Goal: Task Accomplishment & Management: Manage account settings

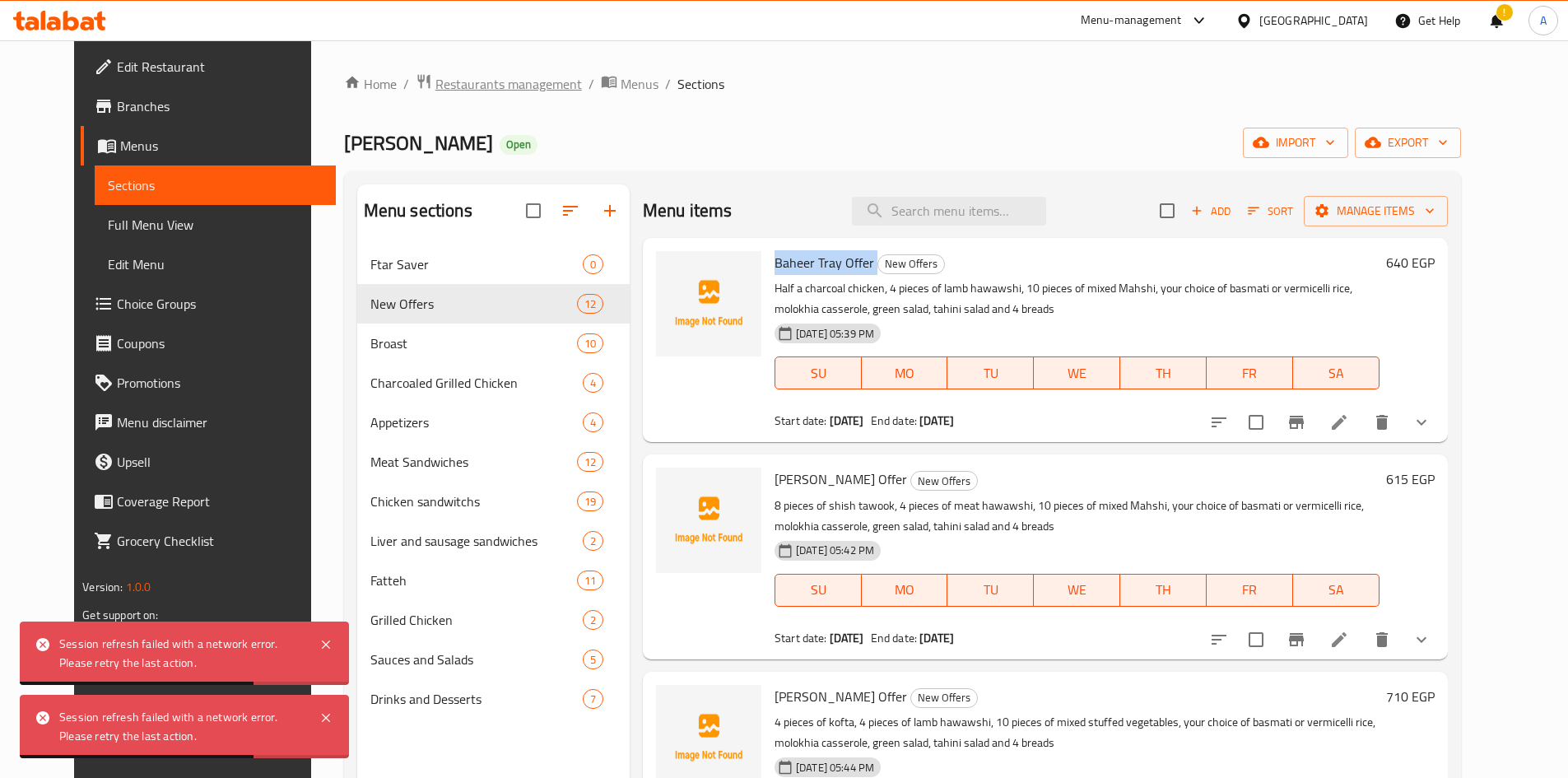
click at [509, 85] on span "Restaurants management" at bounding box center [508, 85] width 146 height 20
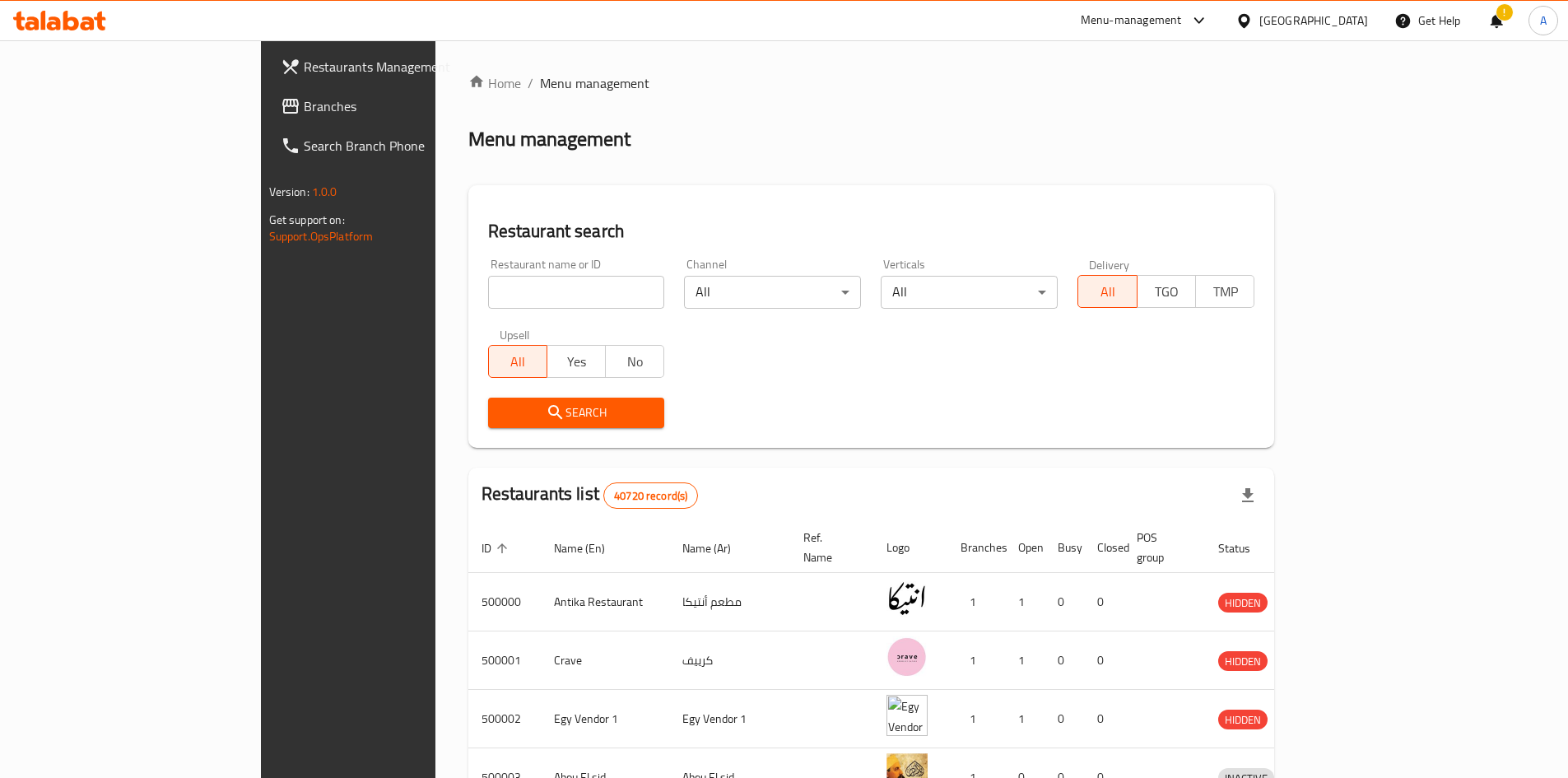
click at [488, 277] on input "search" at bounding box center [576, 292] width 177 height 33
paste input "683569"
type input "683569"
click button "Search" at bounding box center [576, 414] width 177 height 31
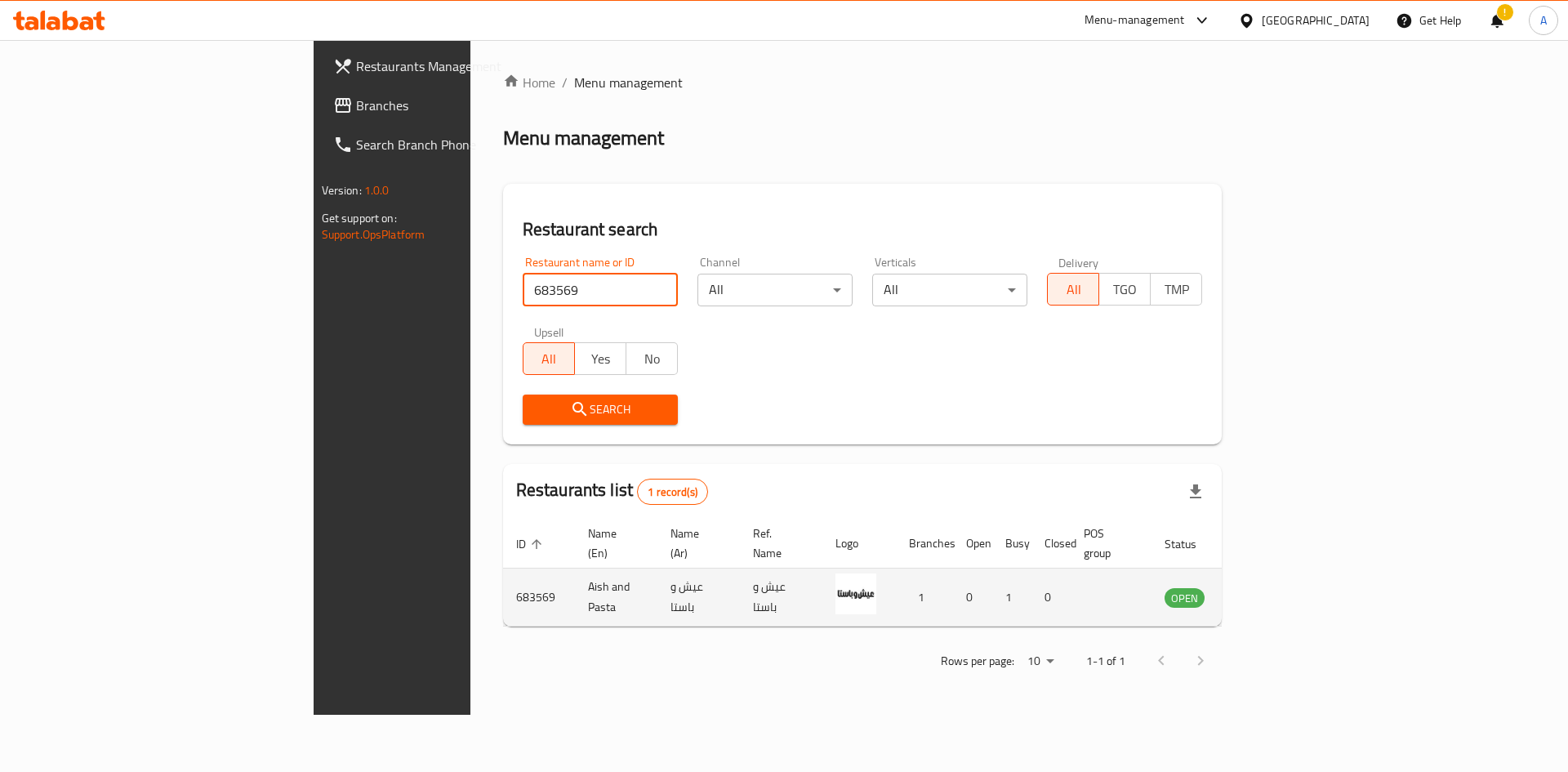
click at [1267, 594] on icon "enhanced table" at bounding box center [1264, 597] width 5 height 6
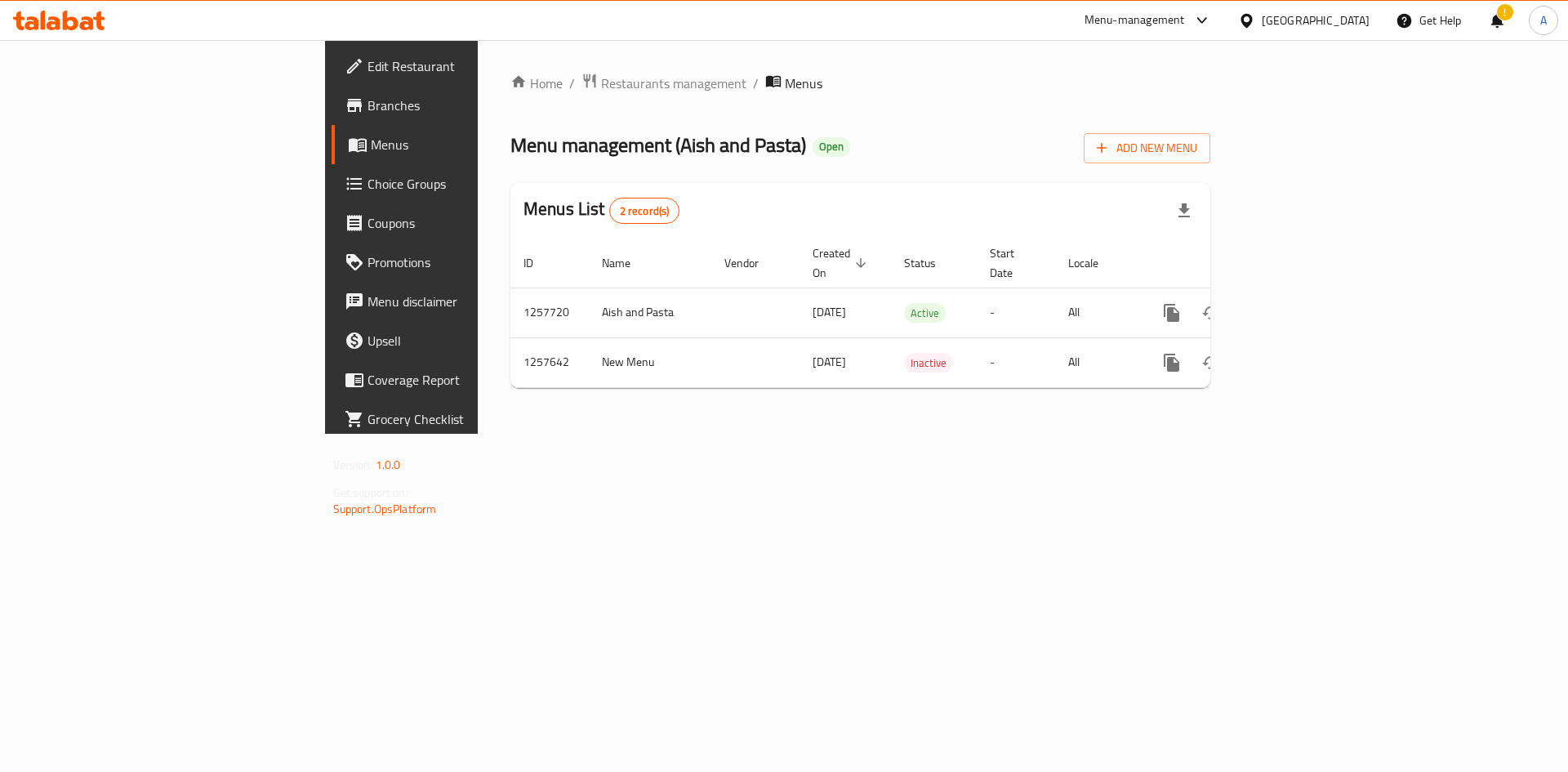
click at [368, 112] on span "Branches" at bounding box center [471, 106] width 206 height 20
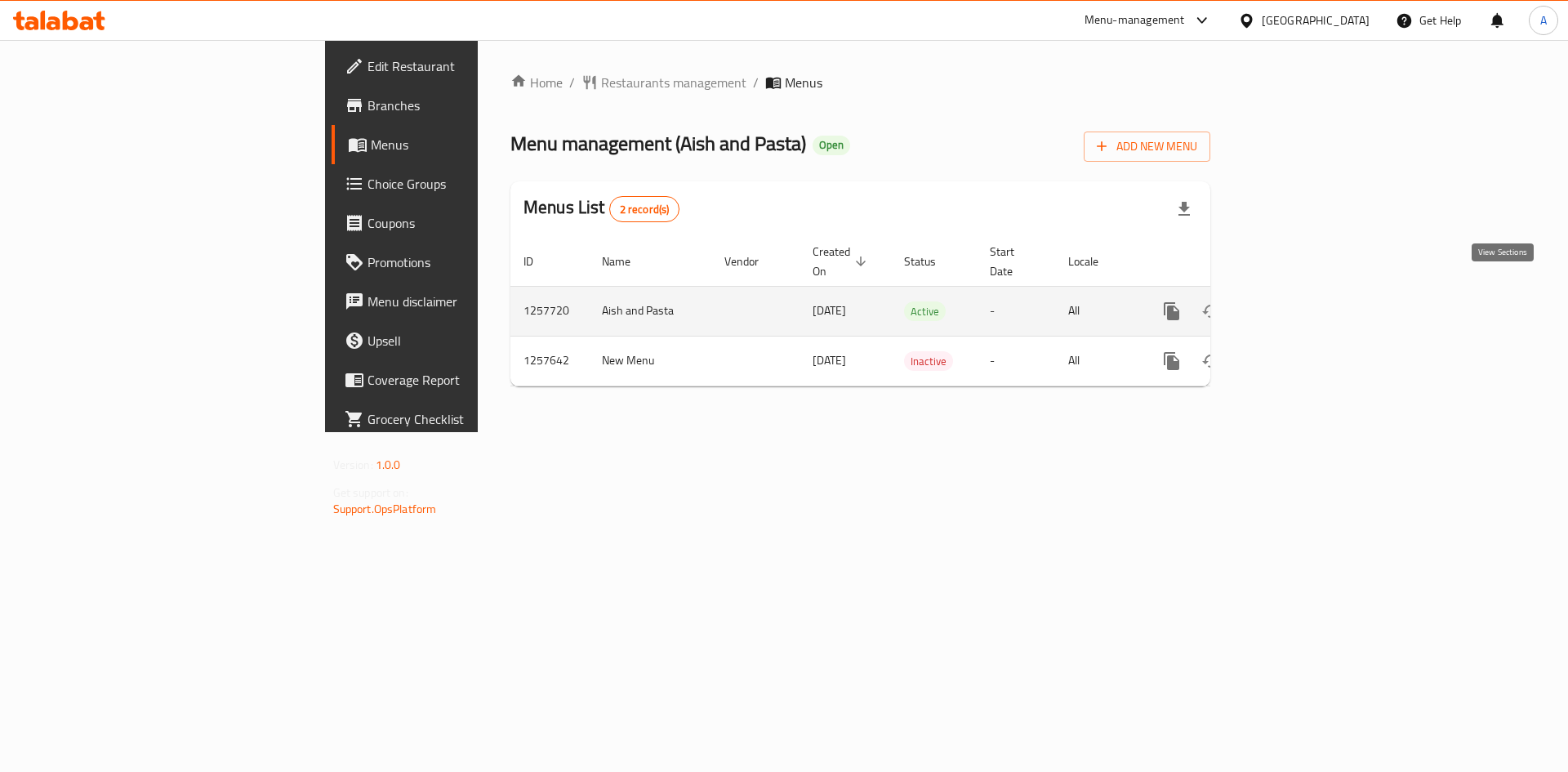
click at [1299, 301] on icon "enhanced table" at bounding box center [1289, 311] width 20 height 20
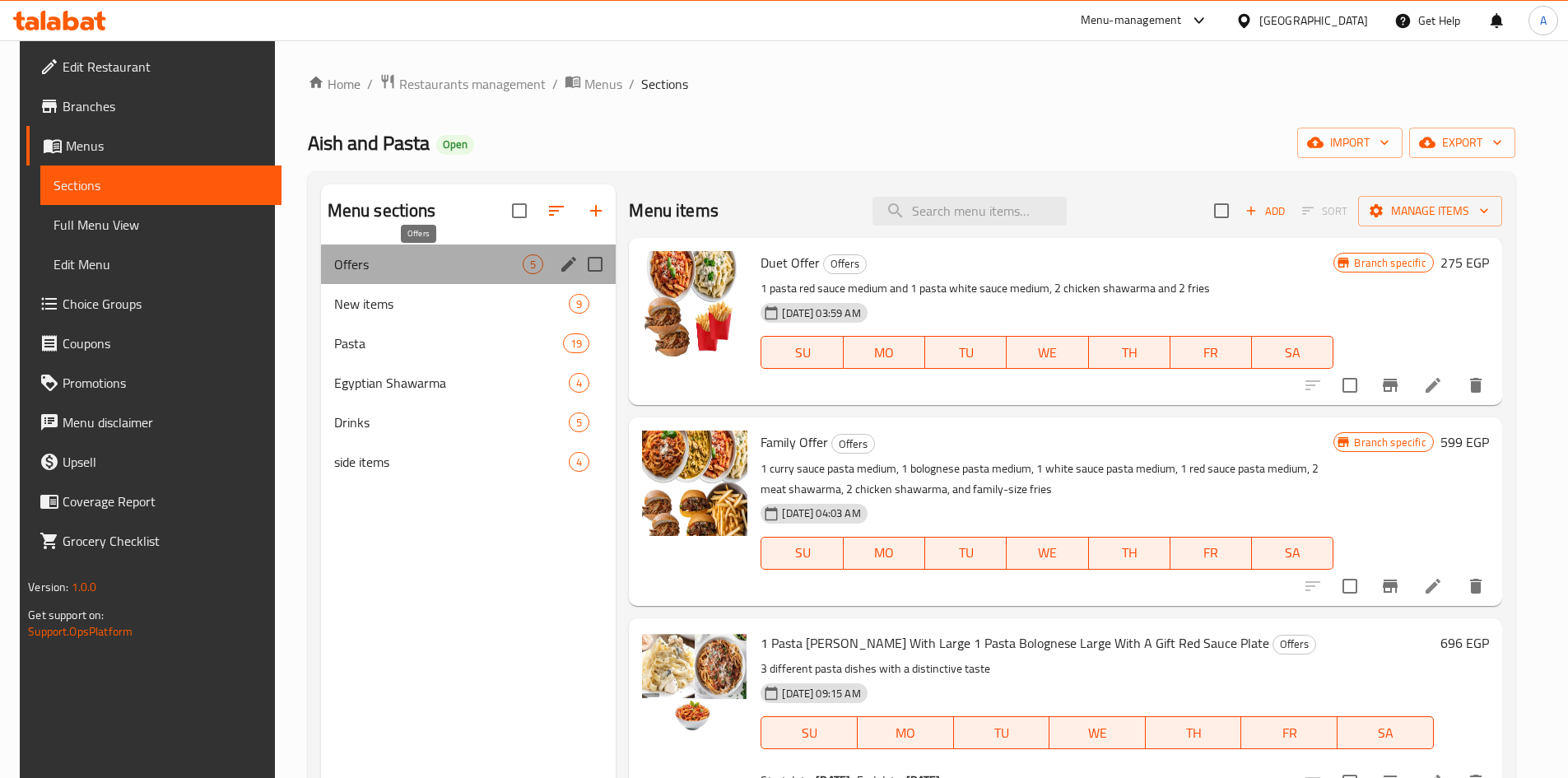
click at [494, 274] on div "Offers 5" at bounding box center [468, 264] width 295 height 39
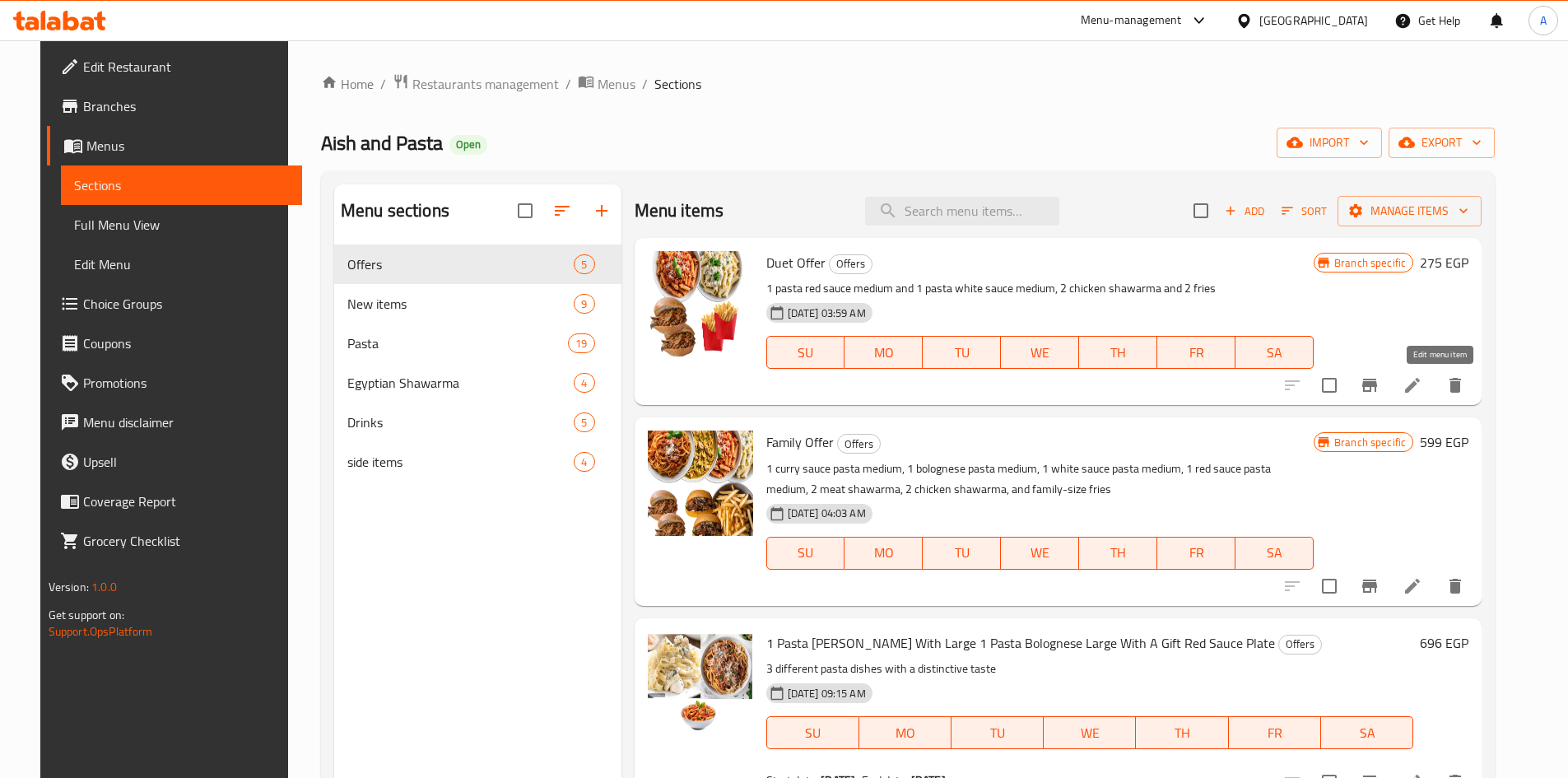
click at [1422, 390] on icon at bounding box center [1413, 385] width 20 height 20
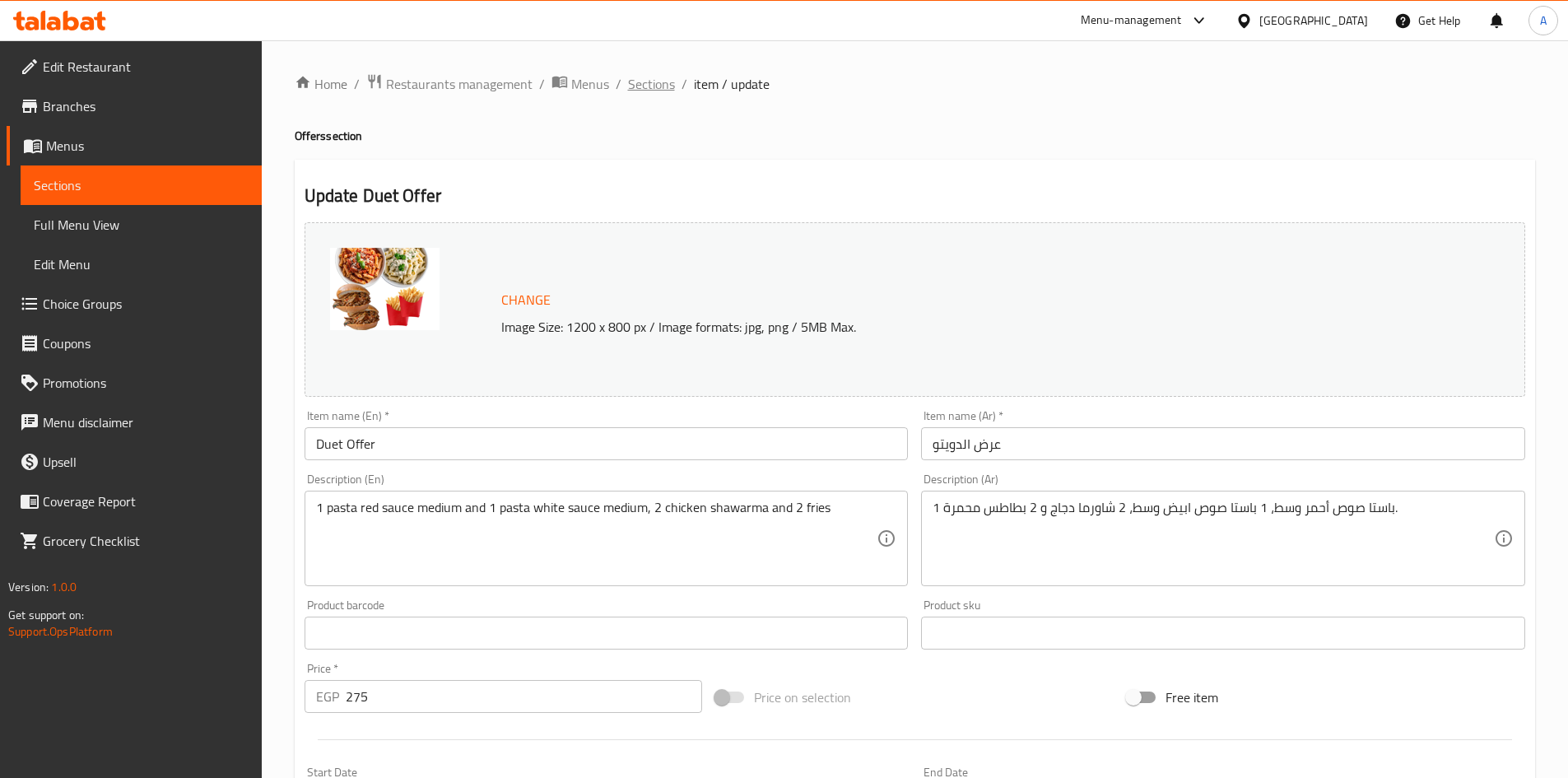
click at [663, 86] on span "Sections" at bounding box center [651, 85] width 47 height 20
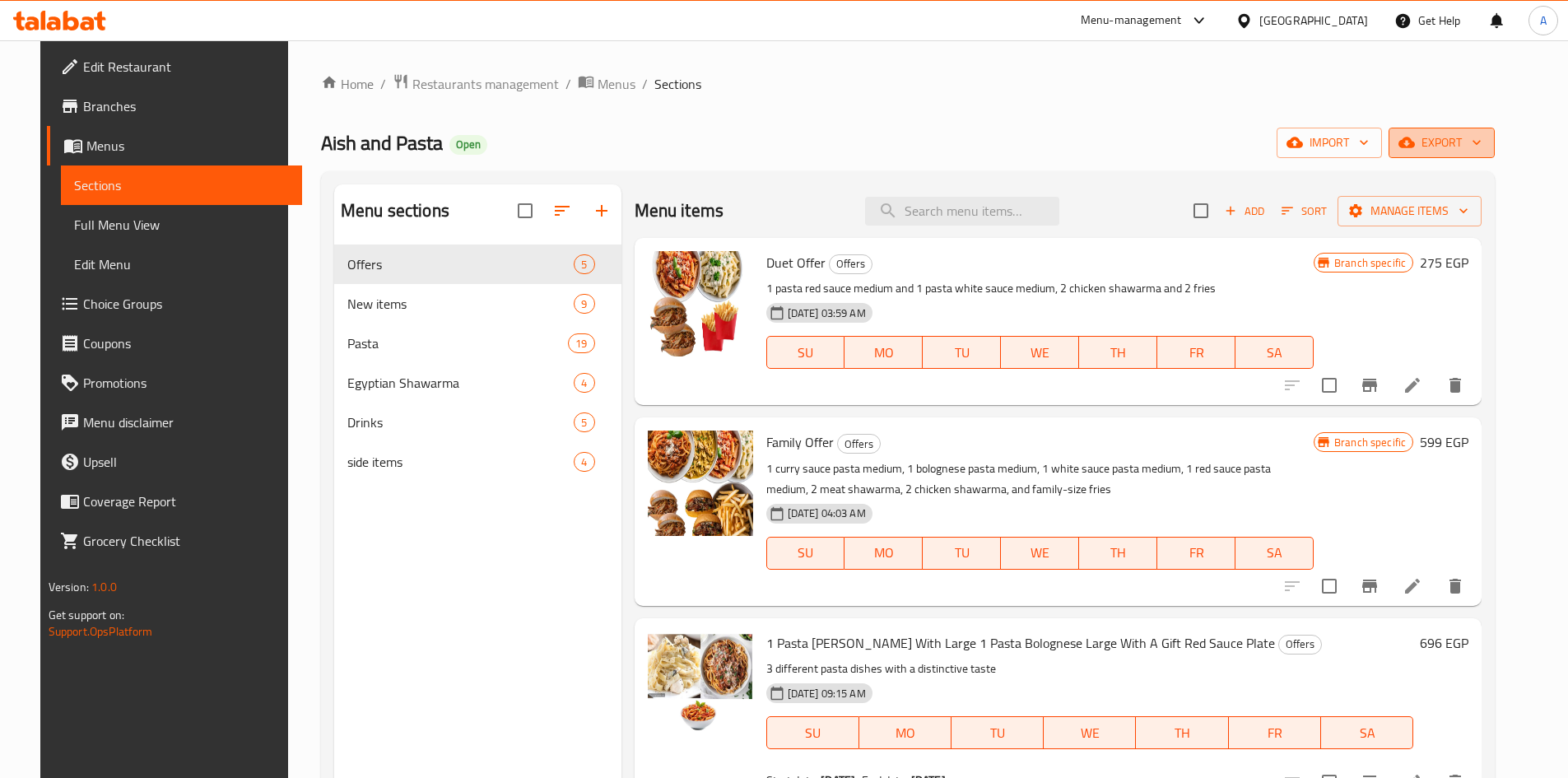
click at [1459, 141] on span "export" at bounding box center [1442, 143] width 80 height 21
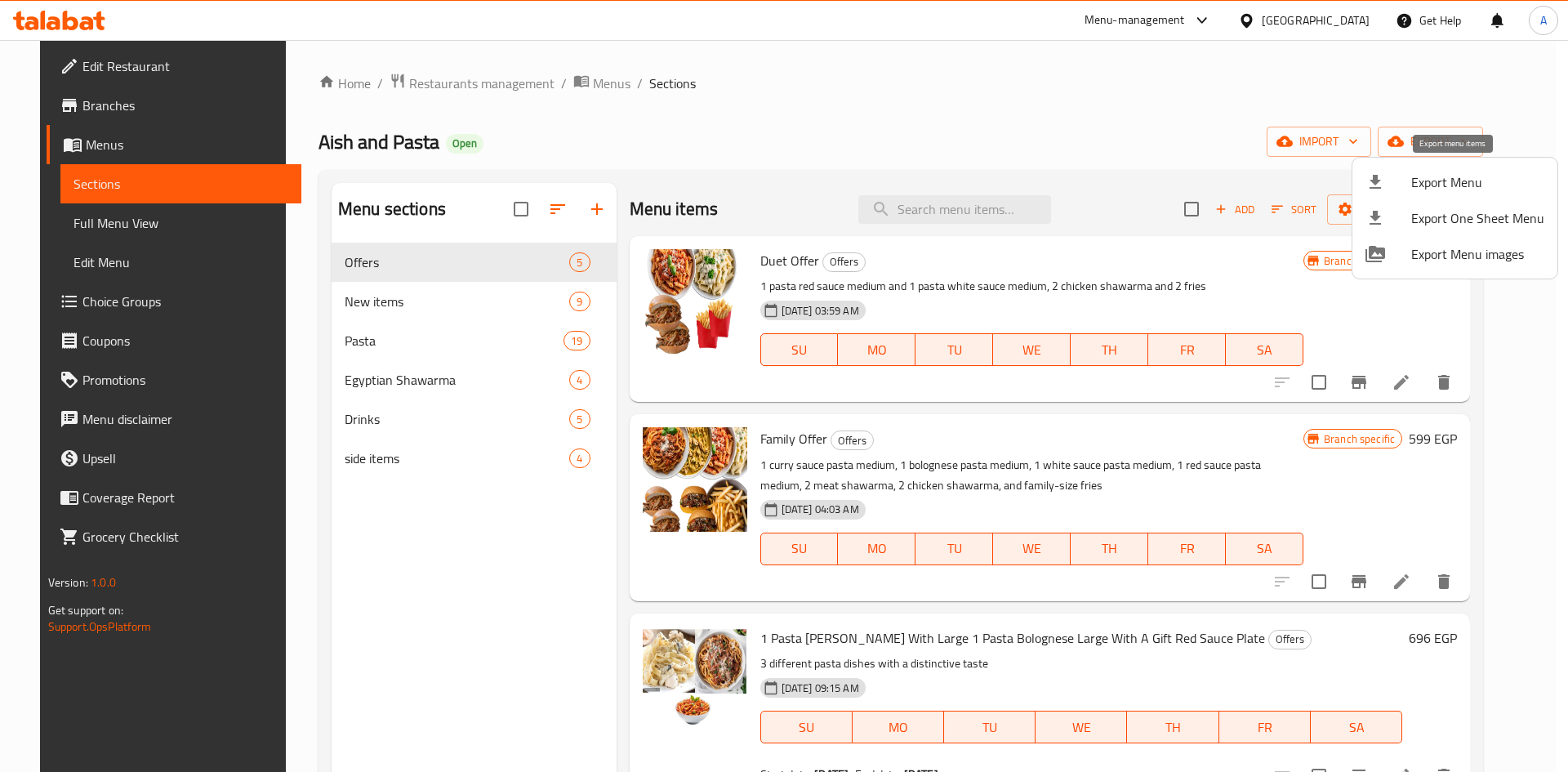
click at [1430, 181] on span "Export Menu" at bounding box center [1478, 182] width 133 height 20
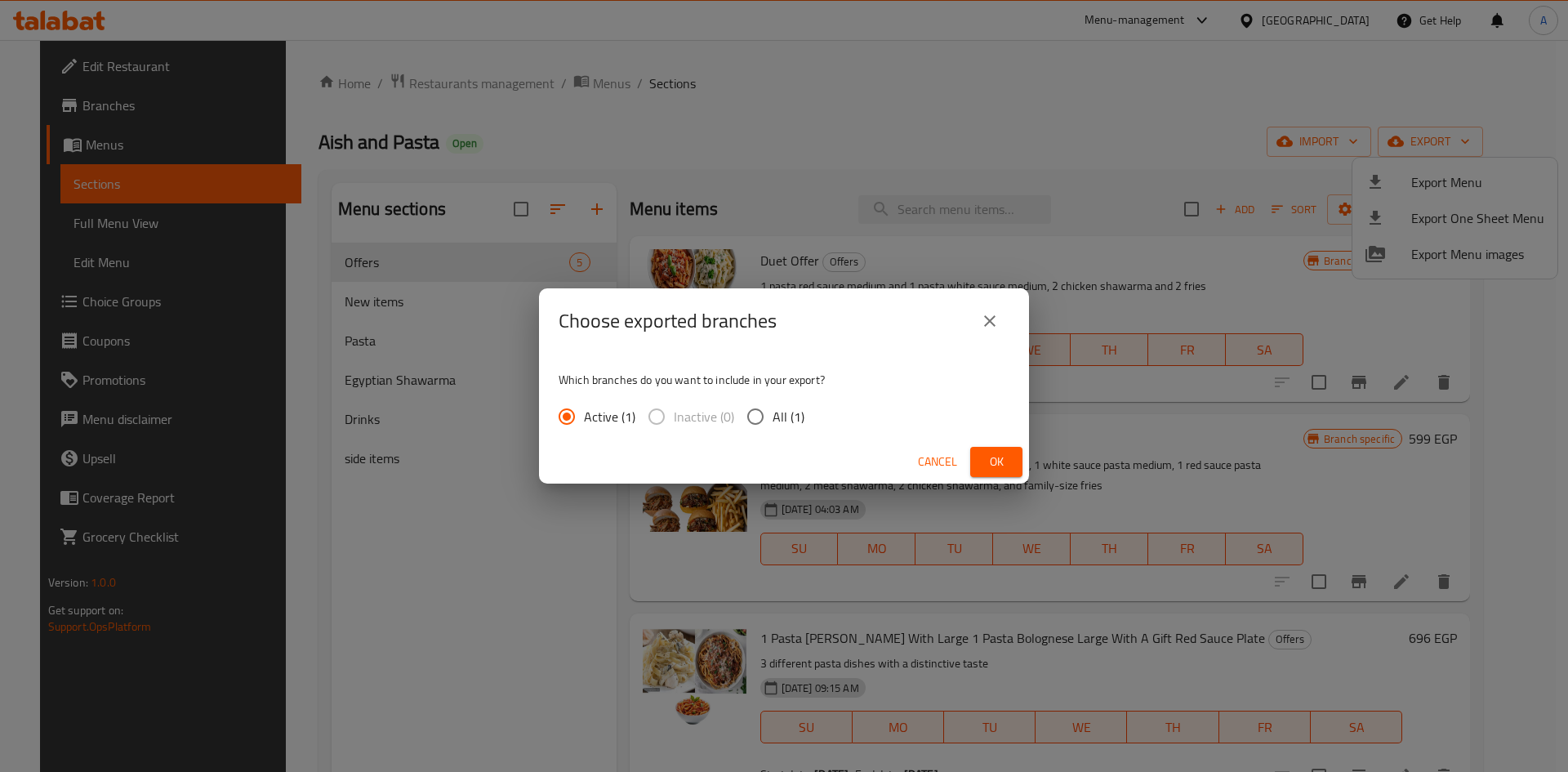
click at [758, 415] on input "All (1)" at bounding box center [756, 417] width 34 height 34
radio input "true"
click at [1013, 464] on button "Ok" at bounding box center [996, 463] width 52 height 31
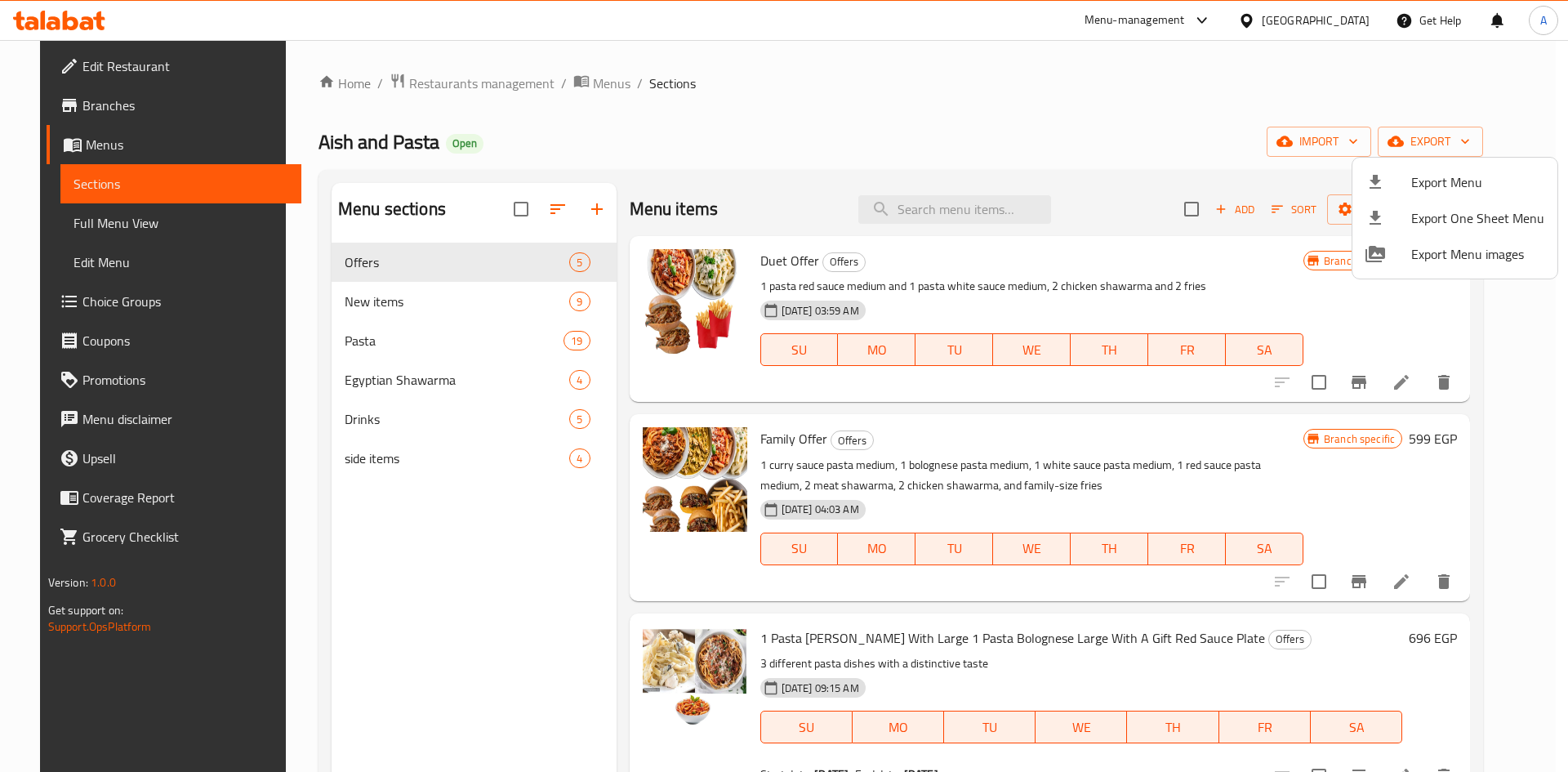
click at [535, 269] on div at bounding box center [784, 386] width 1568 height 772
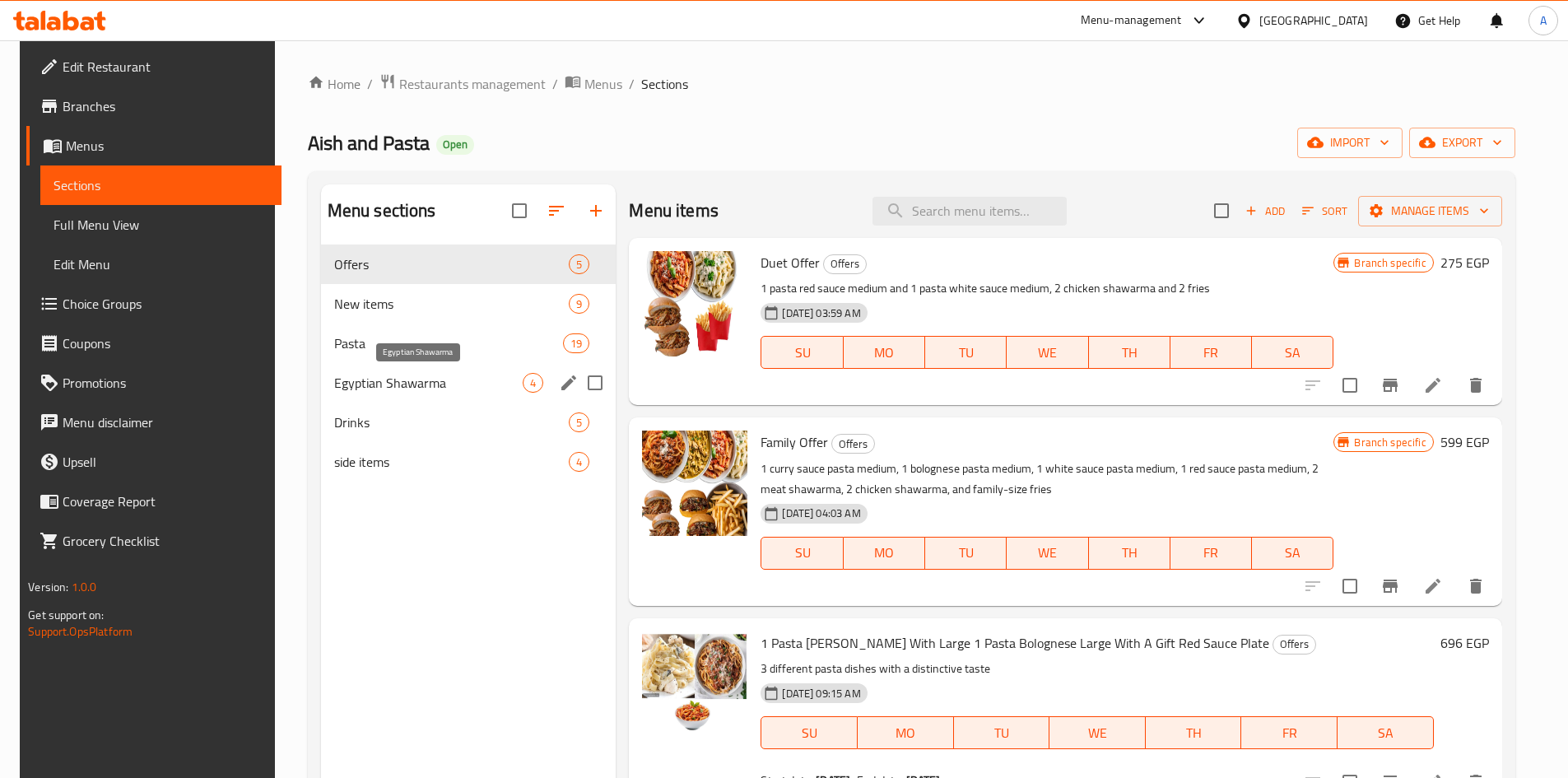
click at [424, 375] on span "Egyptian Shawarma" at bounding box center [429, 383] width 189 height 20
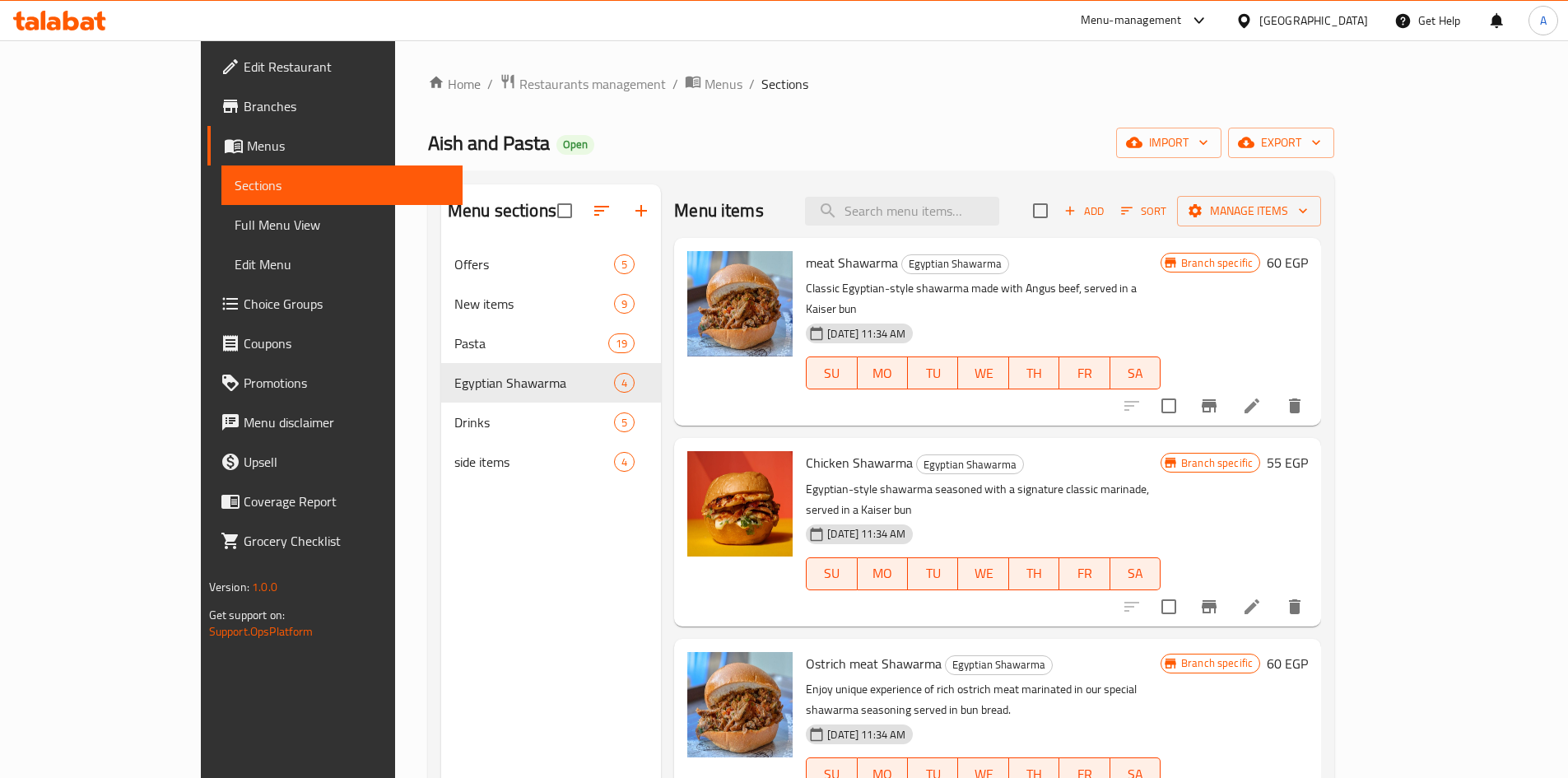
click at [806, 266] on span "meat Shawarma" at bounding box center [851, 262] width 92 height 25
copy h6 "meat Shawarma"
click at [1262, 396] on icon at bounding box center [1252, 406] width 20 height 20
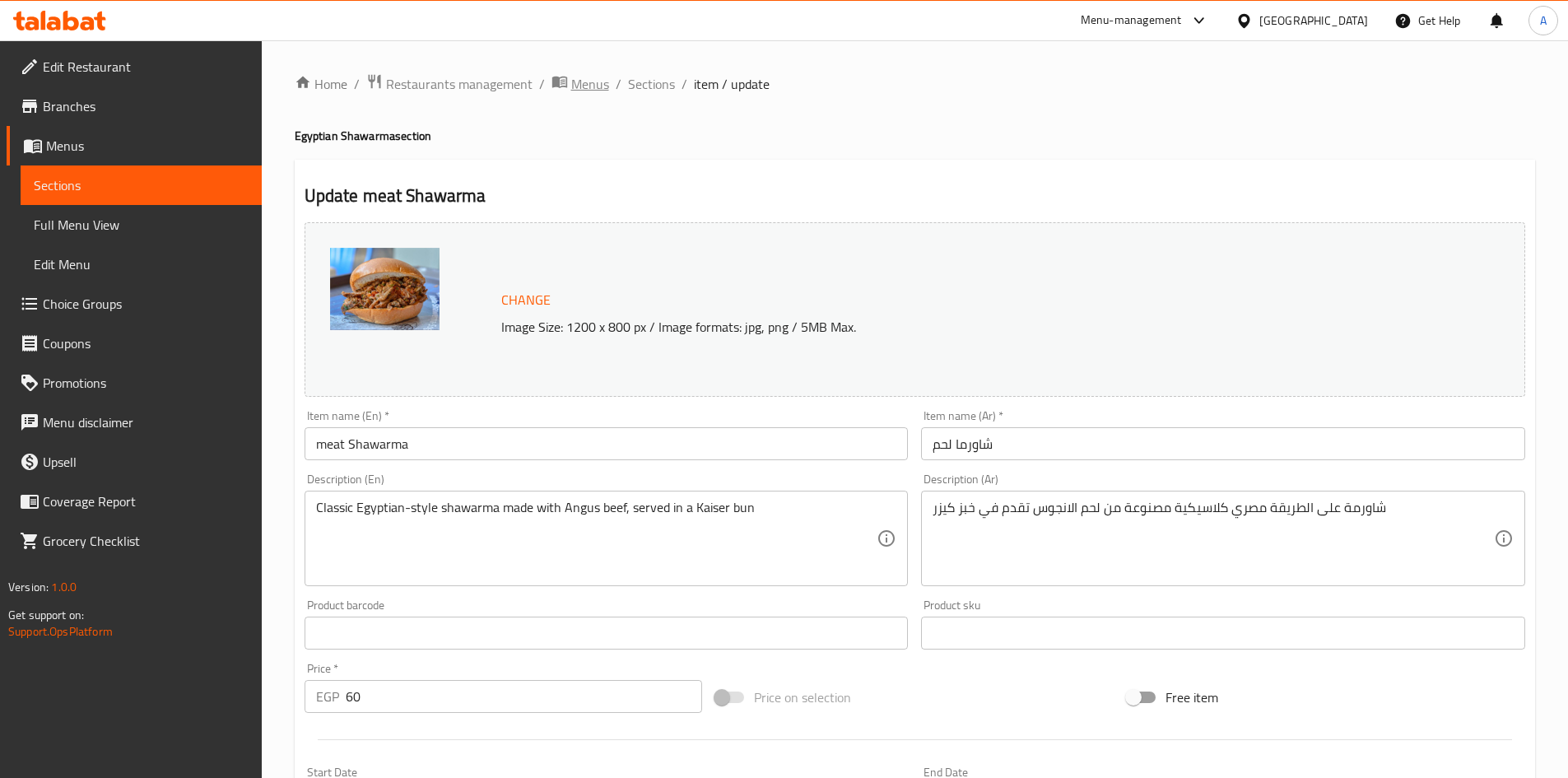
click at [587, 85] on span "Menus" at bounding box center [590, 85] width 38 height 20
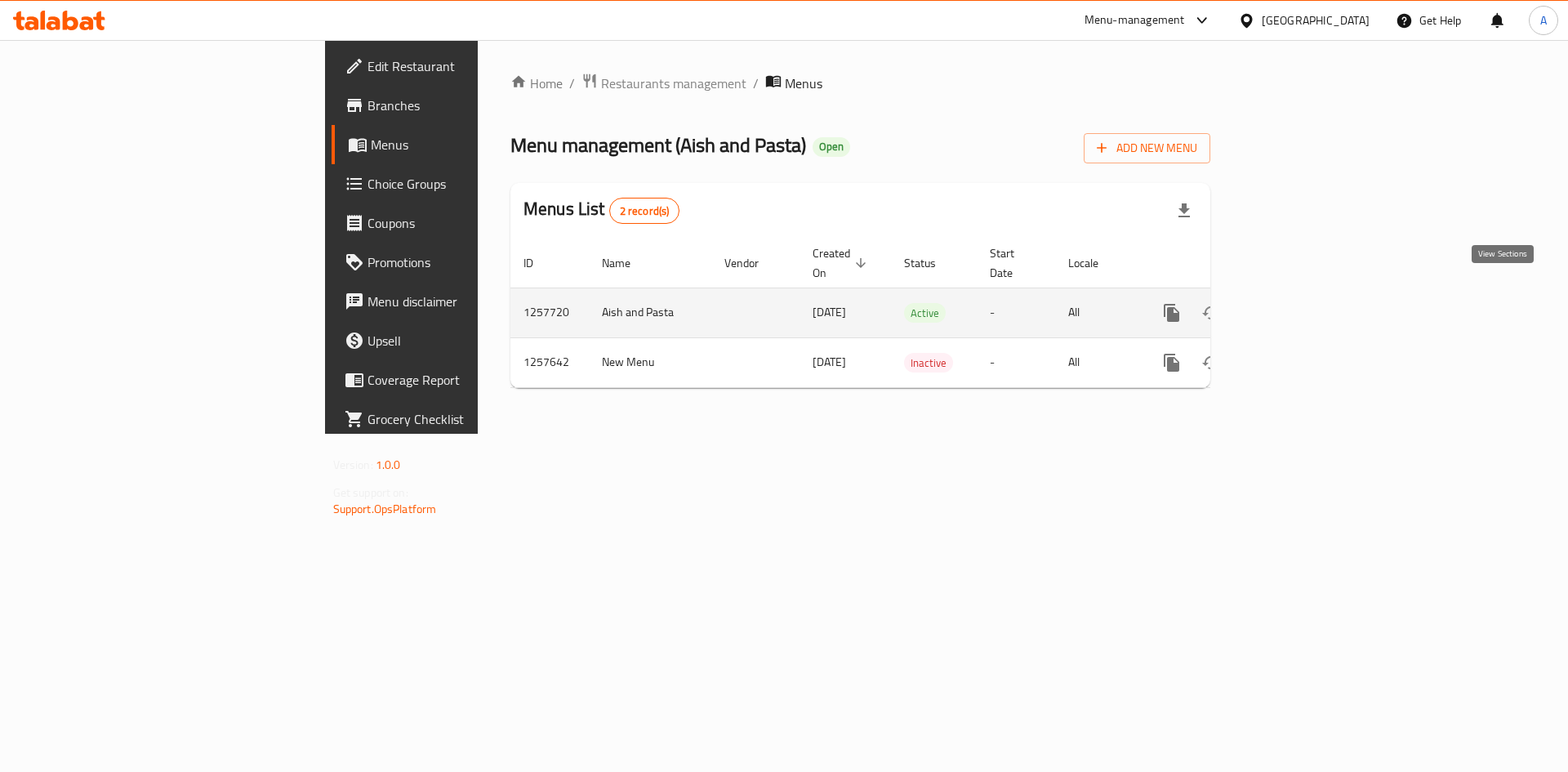
click at [1297, 306] on icon "enhanced table" at bounding box center [1289, 313] width 14 height 14
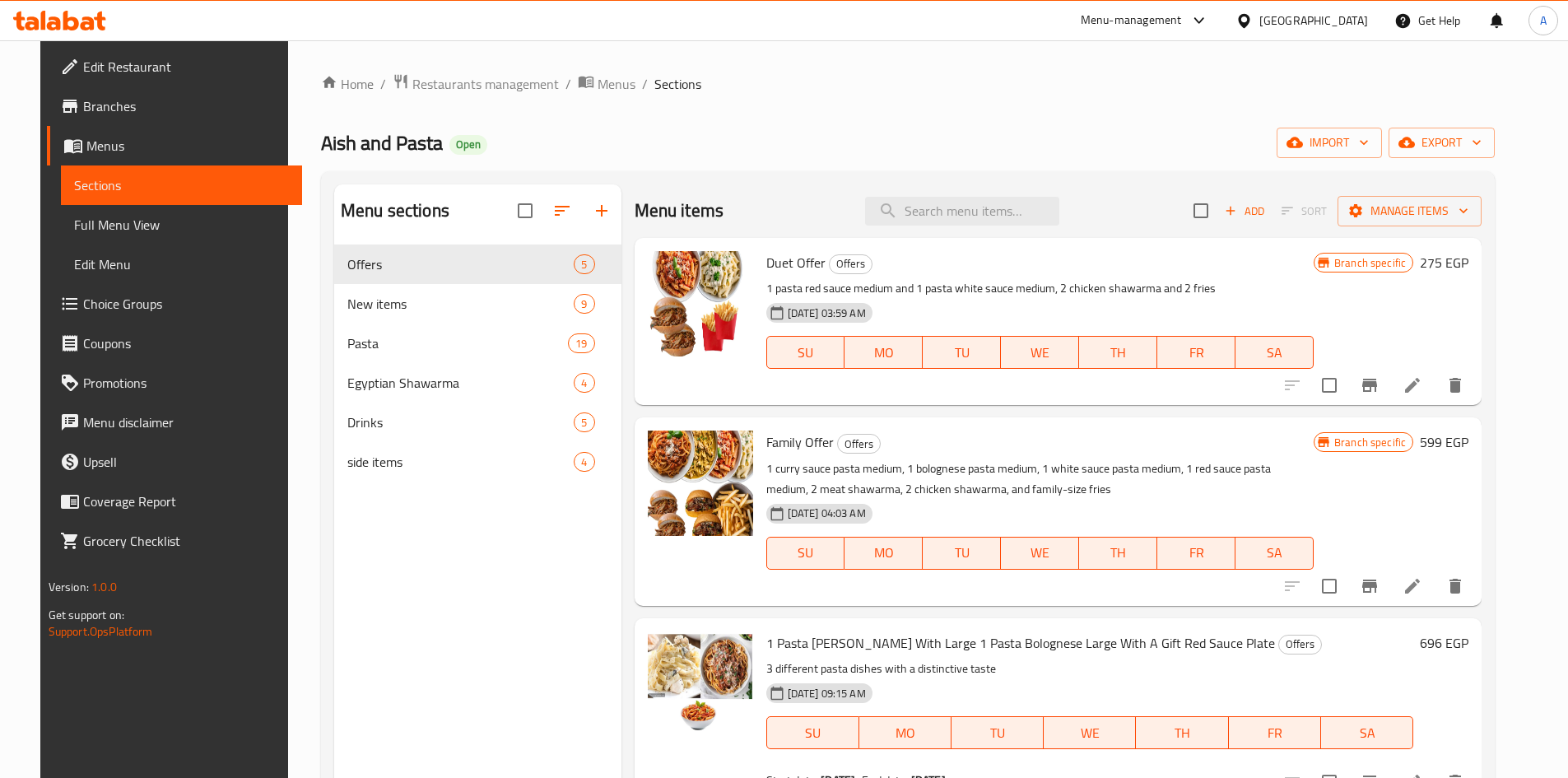
click at [1422, 386] on icon at bounding box center [1413, 385] width 20 height 20
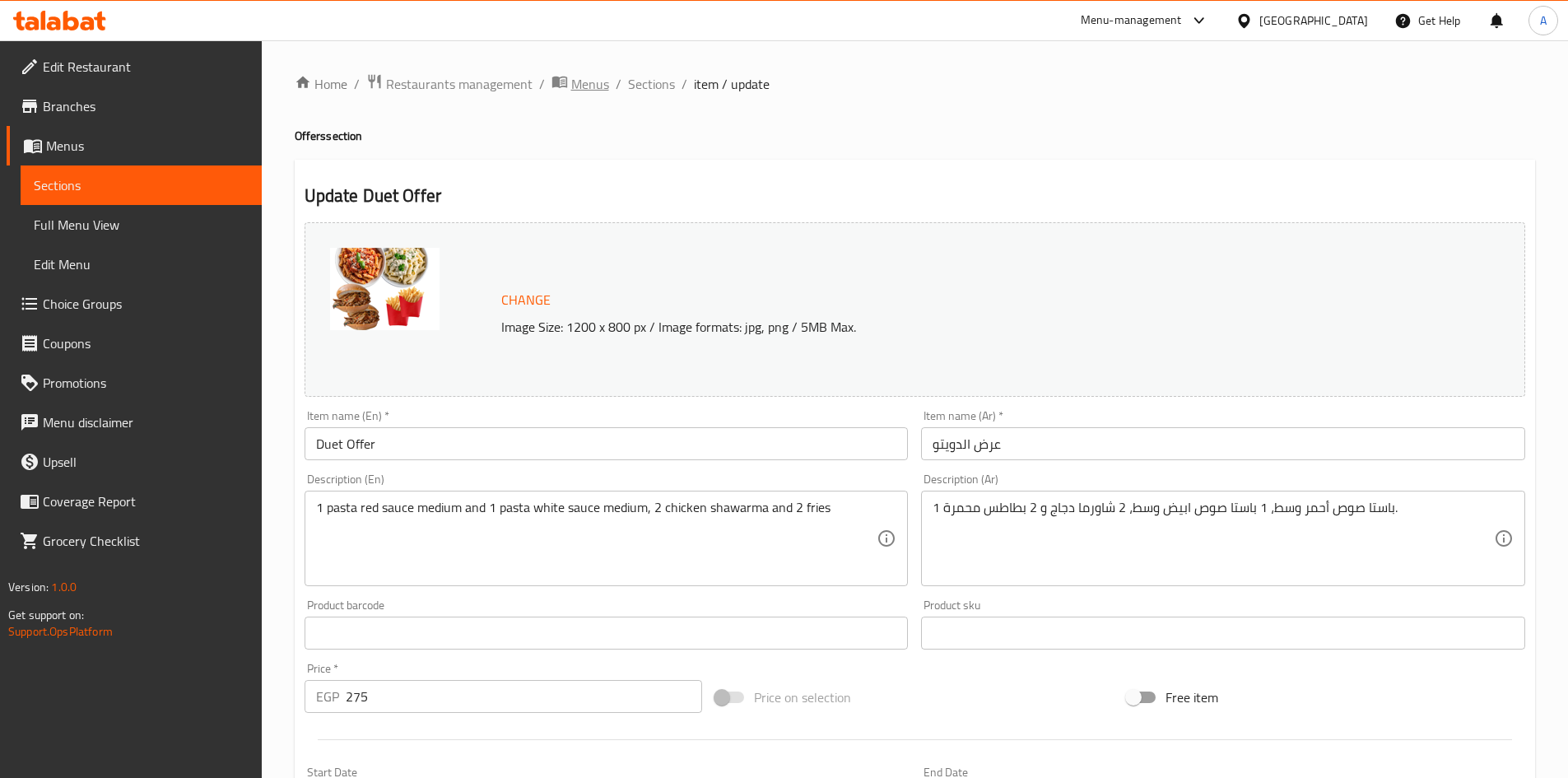
click at [594, 85] on span "Menus" at bounding box center [590, 85] width 38 height 20
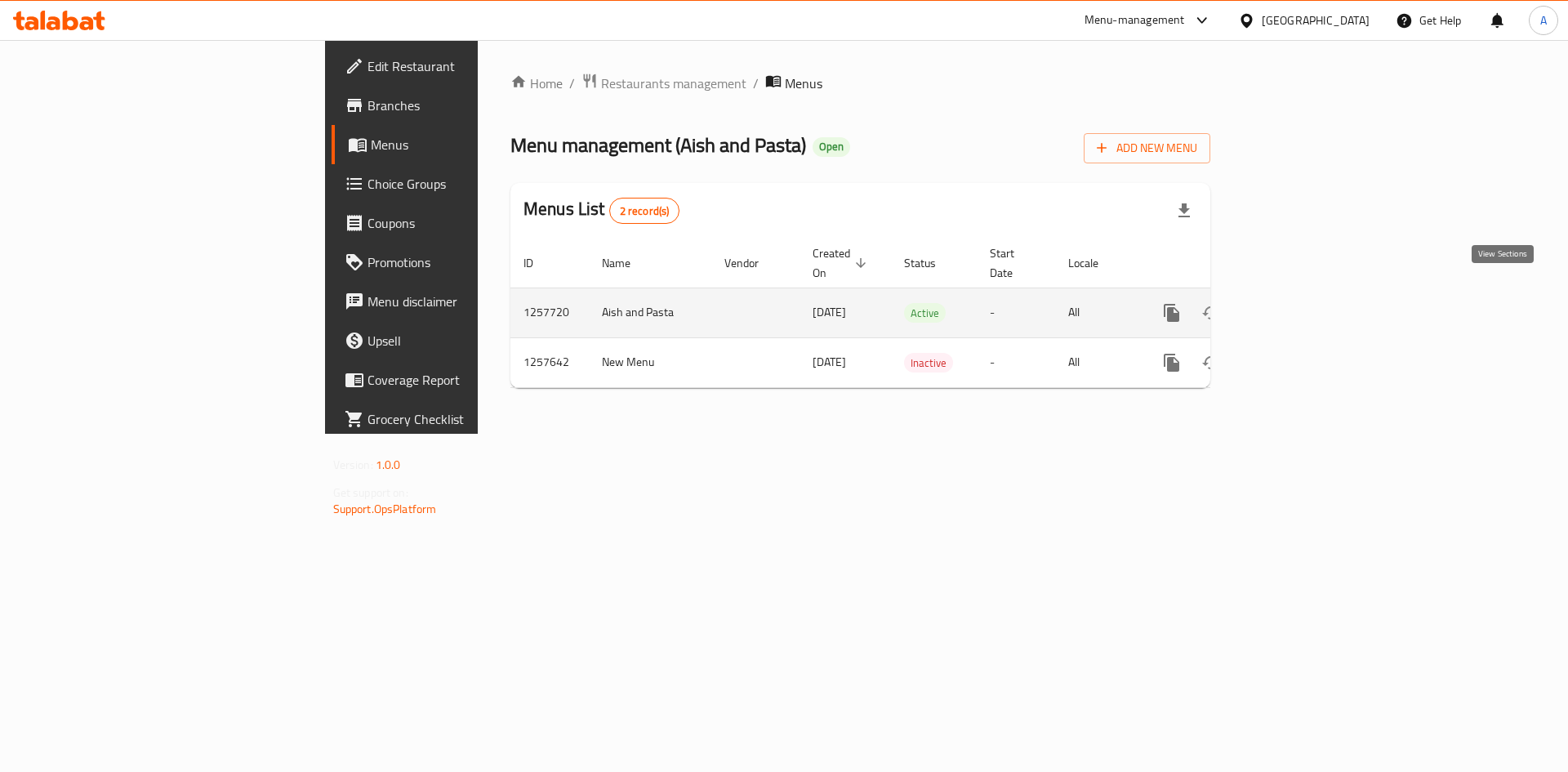
click at [1297, 306] on icon "enhanced table" at bounding box center [1289, 313] width 14 height 14
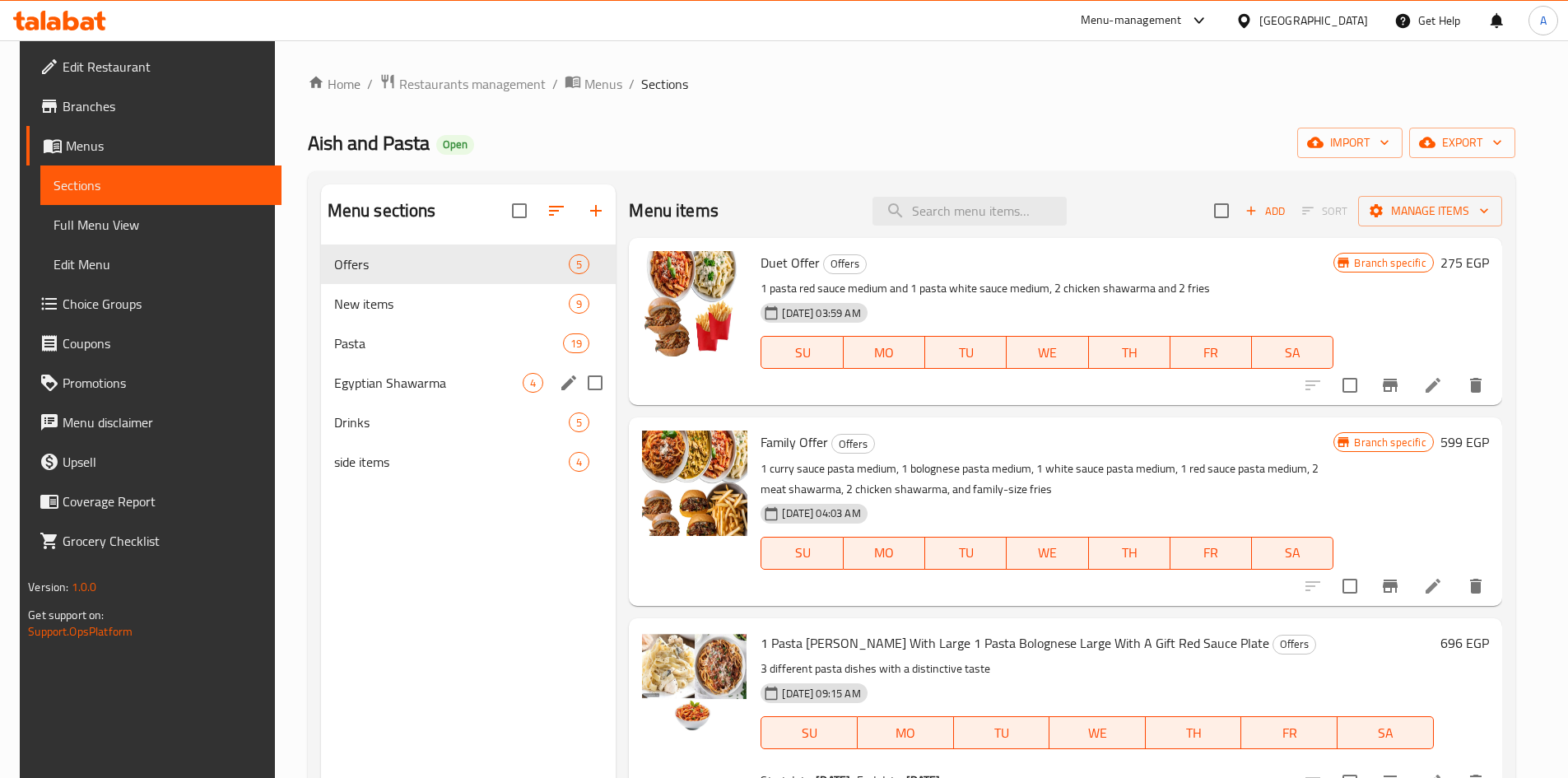
click at [399, 391] on span "Egyptian Shawarma" at bounding box center [429, 383] width 189 height 20
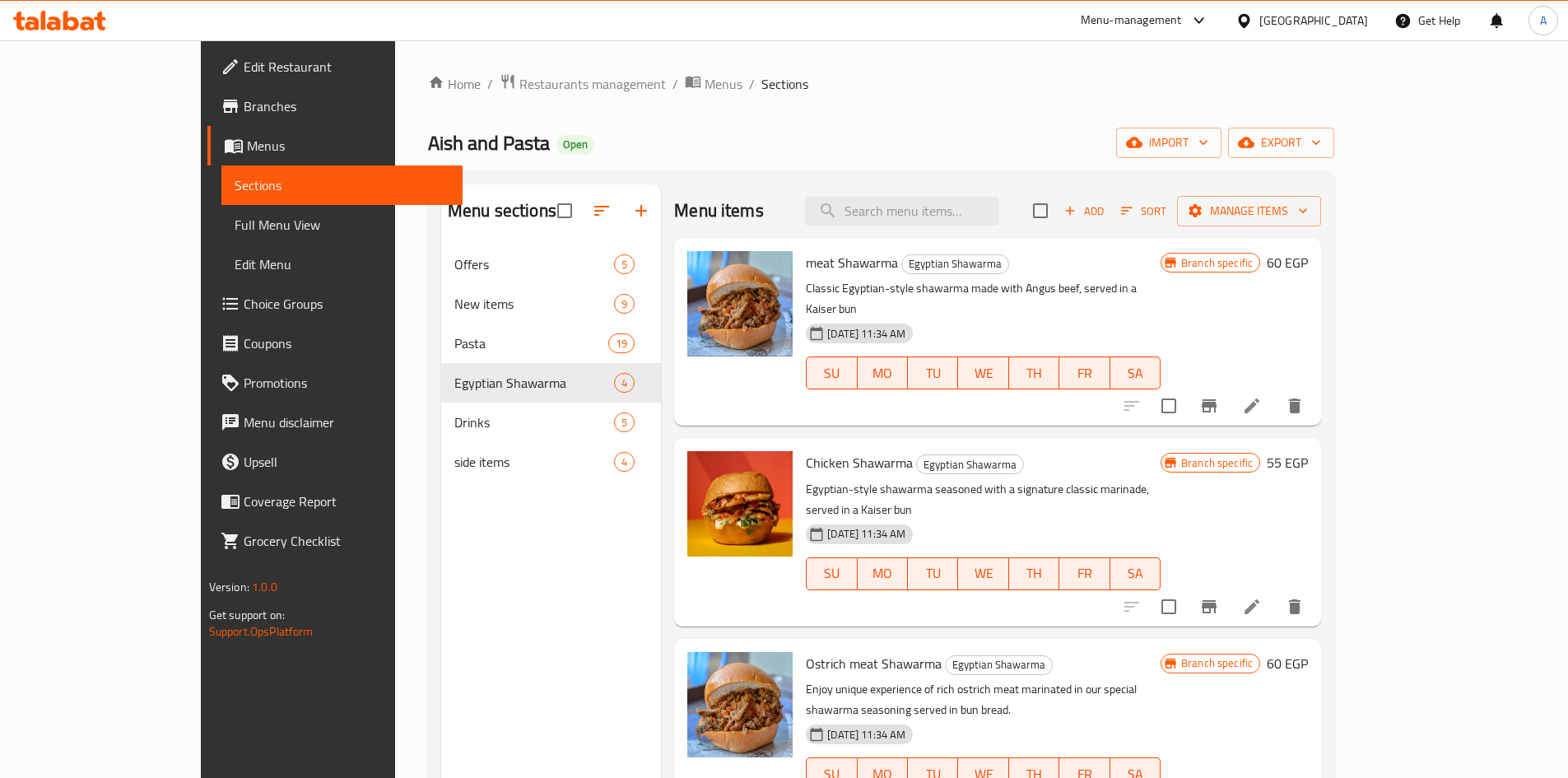
click at [809, 267] on span "meat Shawarma" at bounding box center [851, 262] width 92 height 25
copy h6 "meat Shawarma"
click at [807, 451] on span "Chicken Shawarma" at bounding box center [859, 463] width 107 height 25
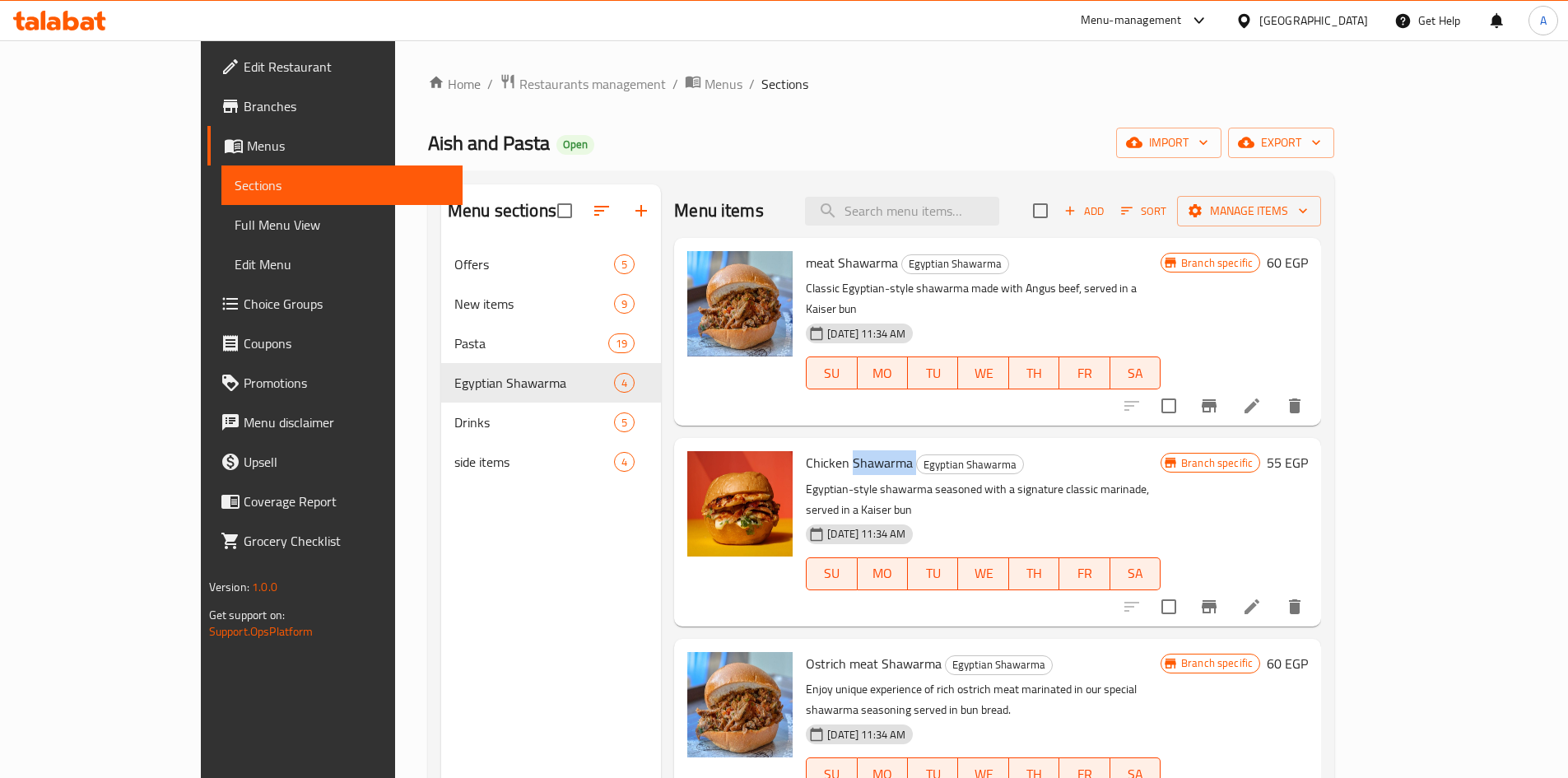
click at [809, 451] on span "Chicken Shawarma" at bounding box center [859, 463] width 107 height 25
copy h6 "Chicken Shawarma"
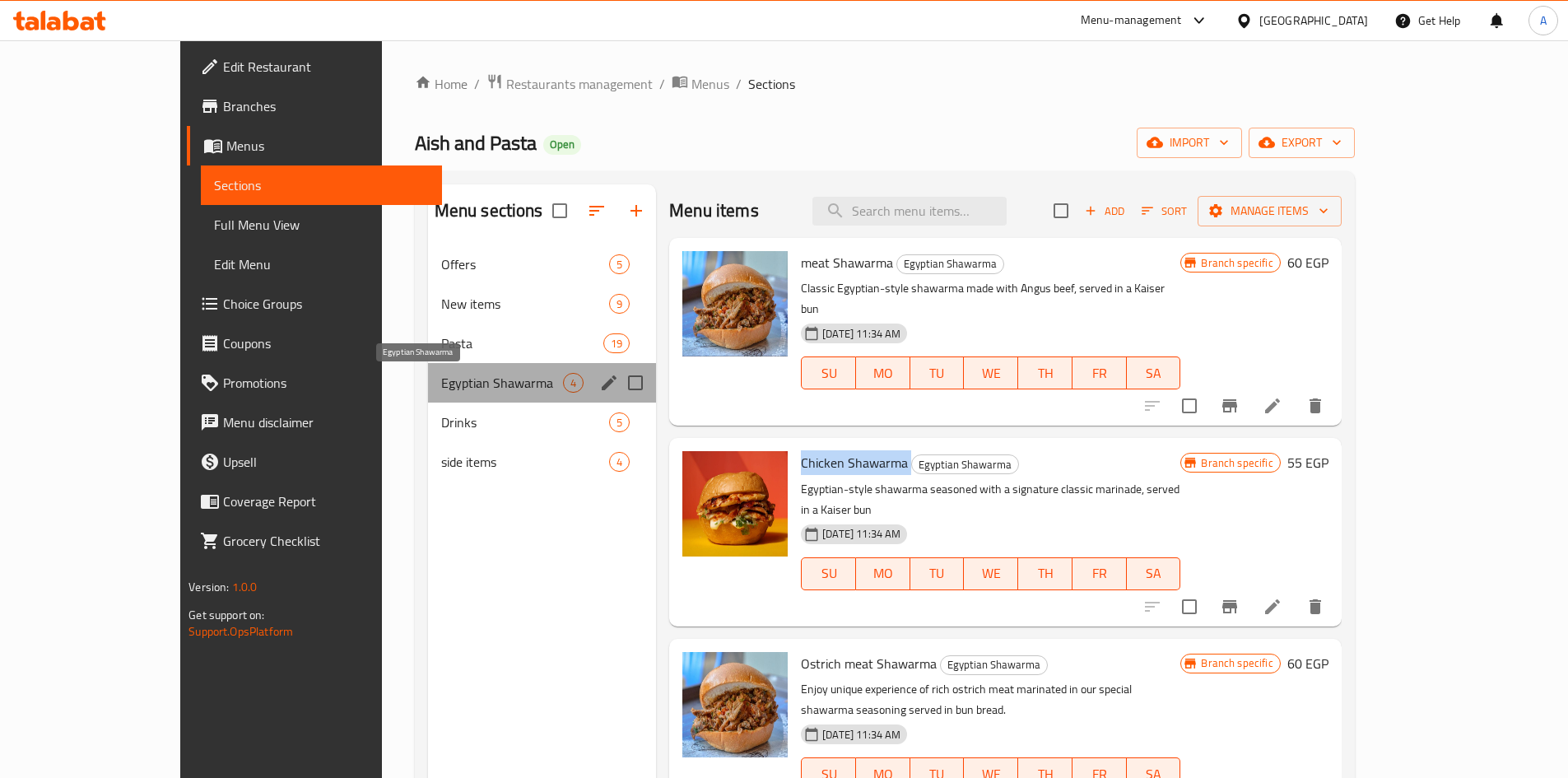
click at [442, 376] on span "Egyptian Shawarma" at bounding box center [502, 383] width 122 height 20
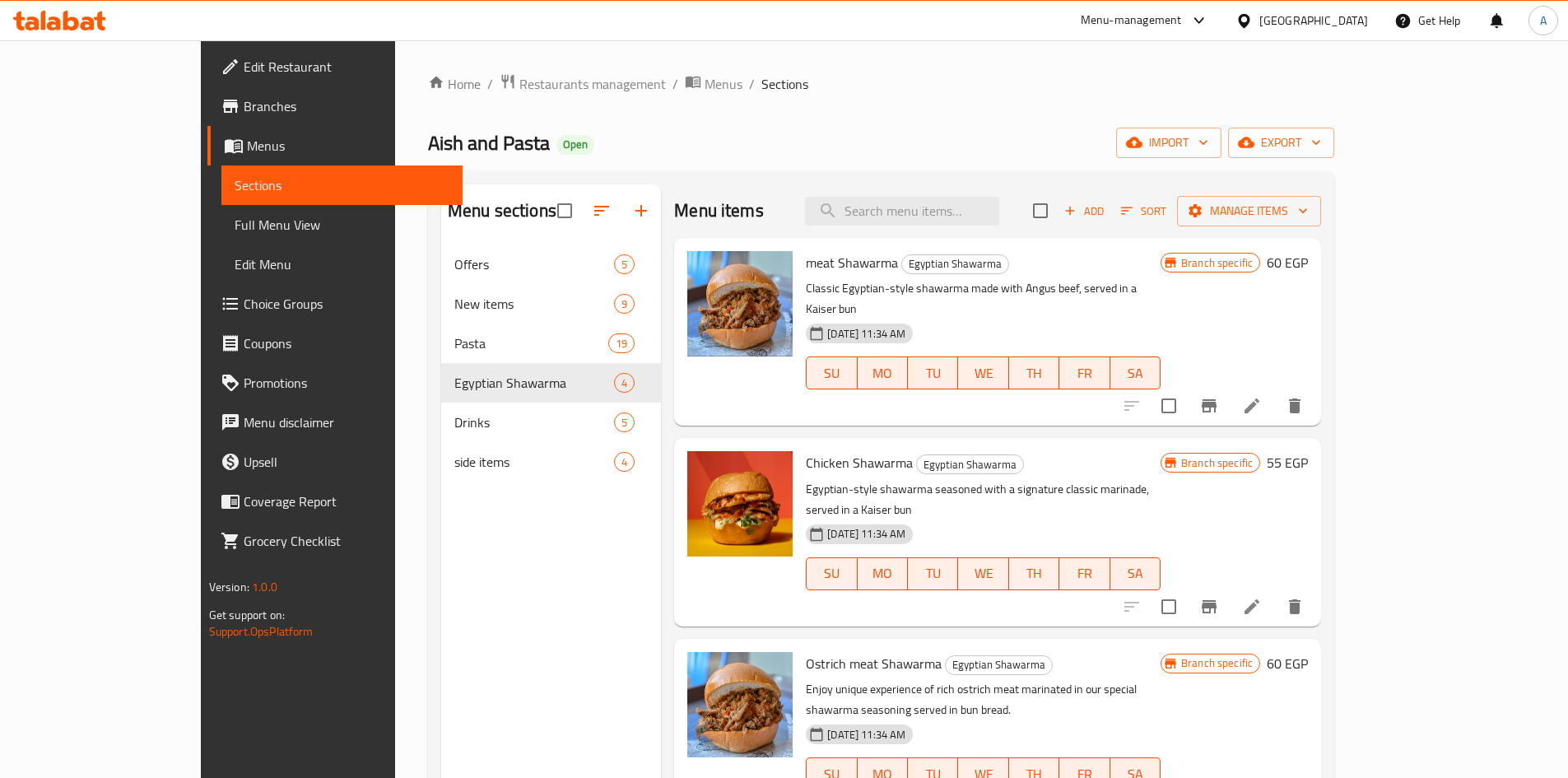
click at [806, 256] on span "meat Shawarma" at bounding box center [851, 262] width 92 height 25
copy h6 "meat Shawarma"
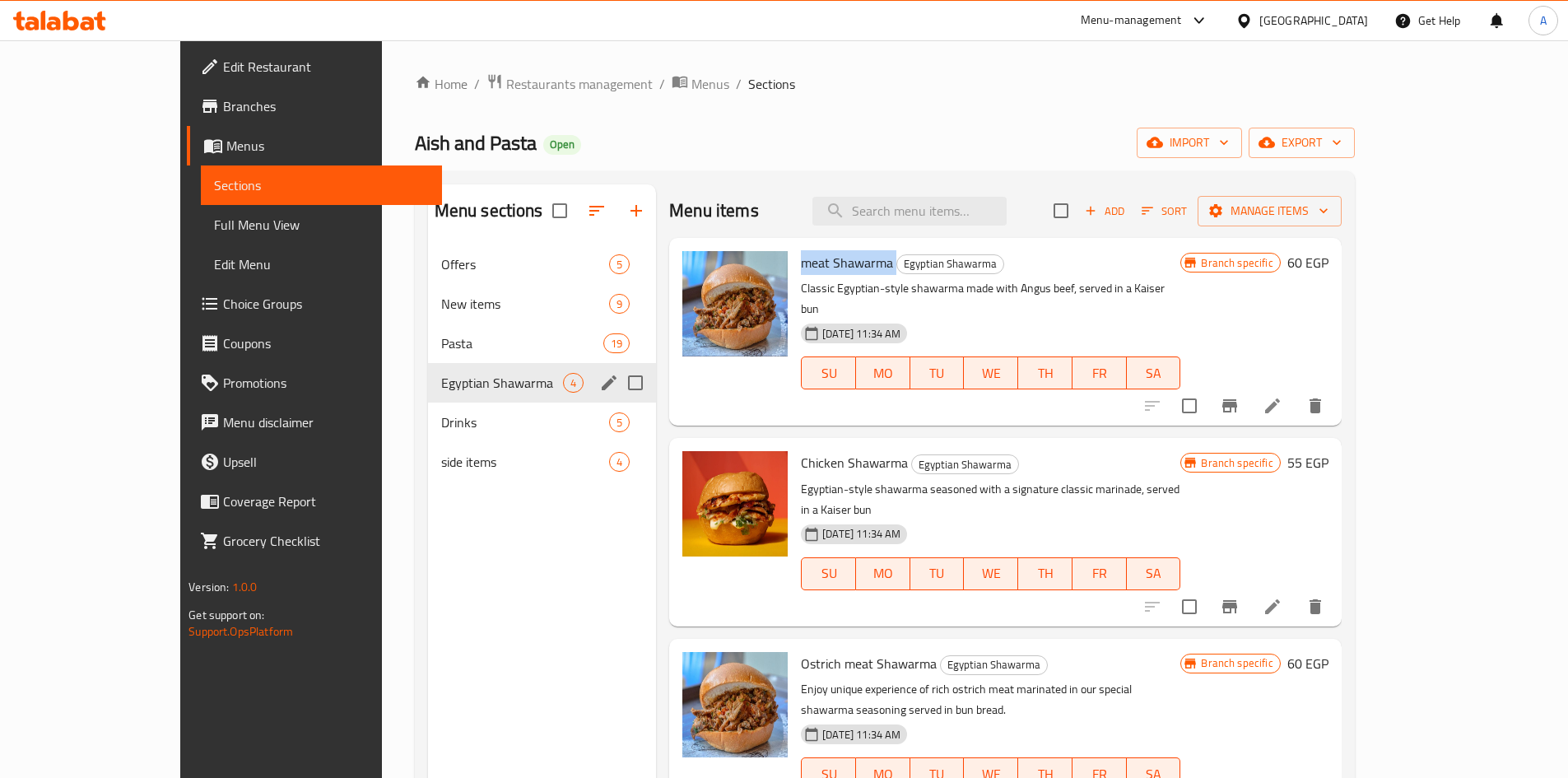
click at [452, 371] on div "Egyptian Shawarma 4" at bounding box center [542, 382] width 229 height 39
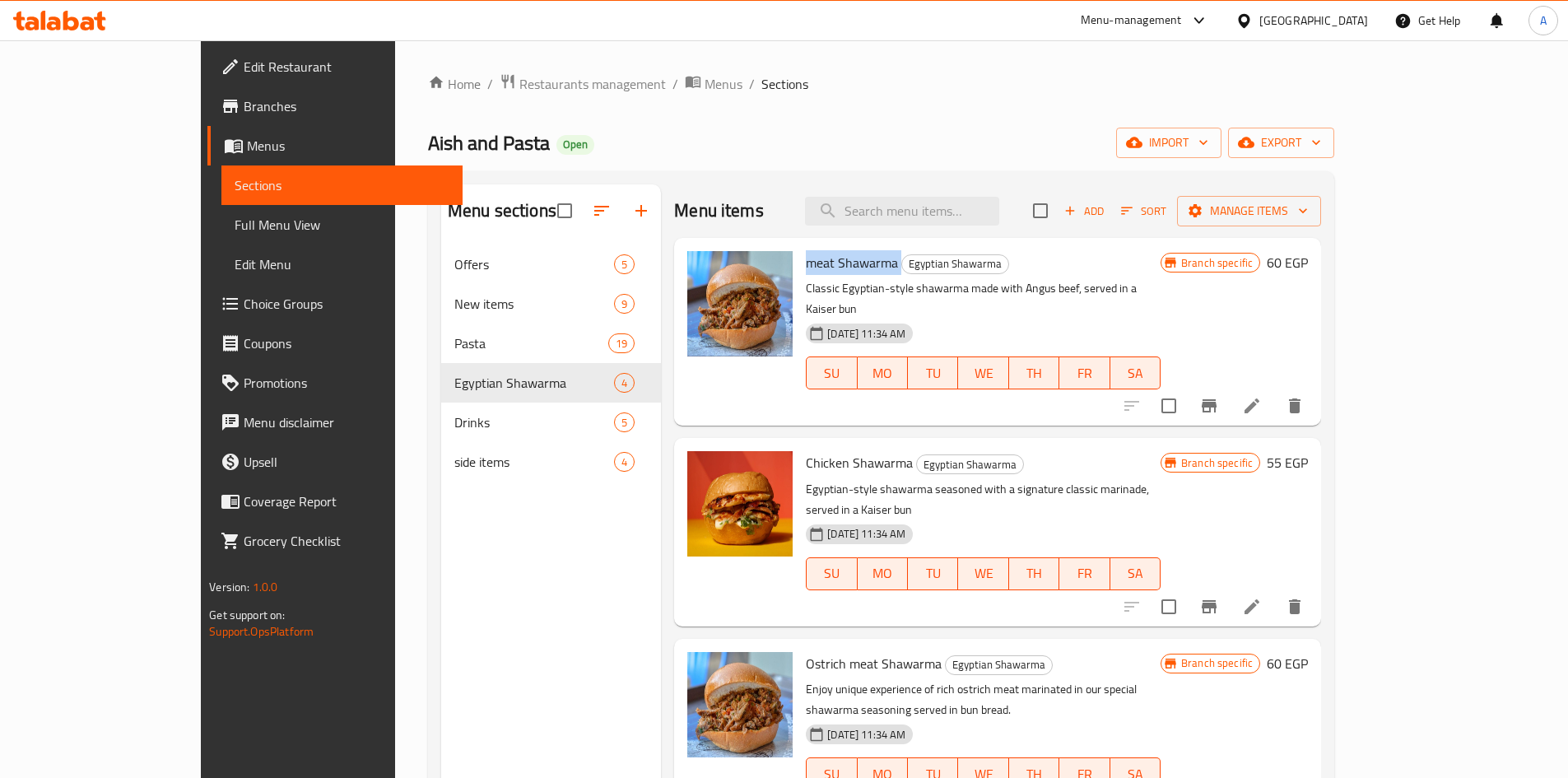
click at [815, 257] on span "meat Shawarma" at bounding box center [851, 262] width 92 height 25
click at [1182, 25] on div "Menu-management" at bounding box center [1130, 21] width 101 height 20
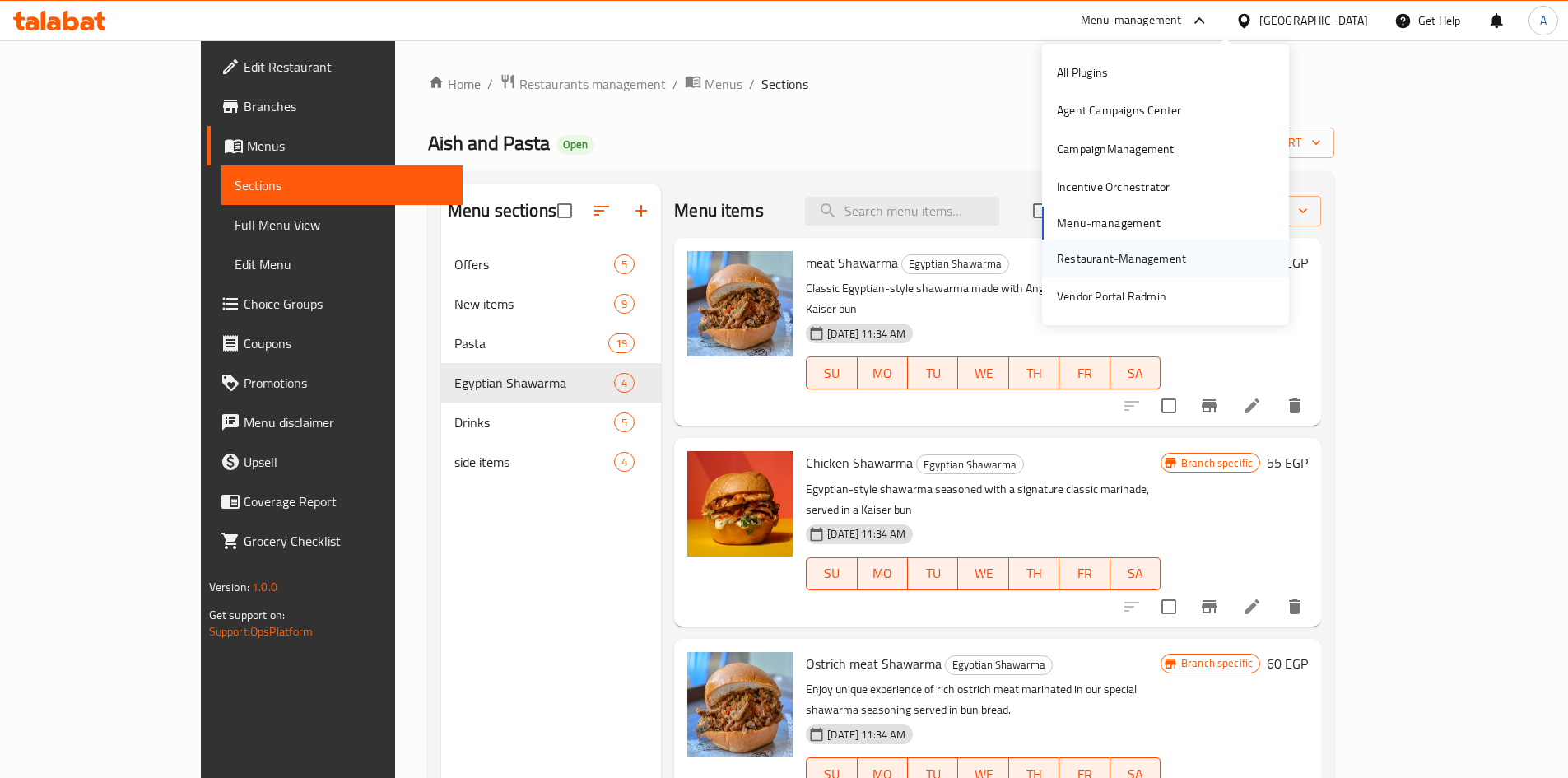
click at [1098, 261] on div "Restaurant-Management" at bounding box center [1121, 258] width 129 height 18
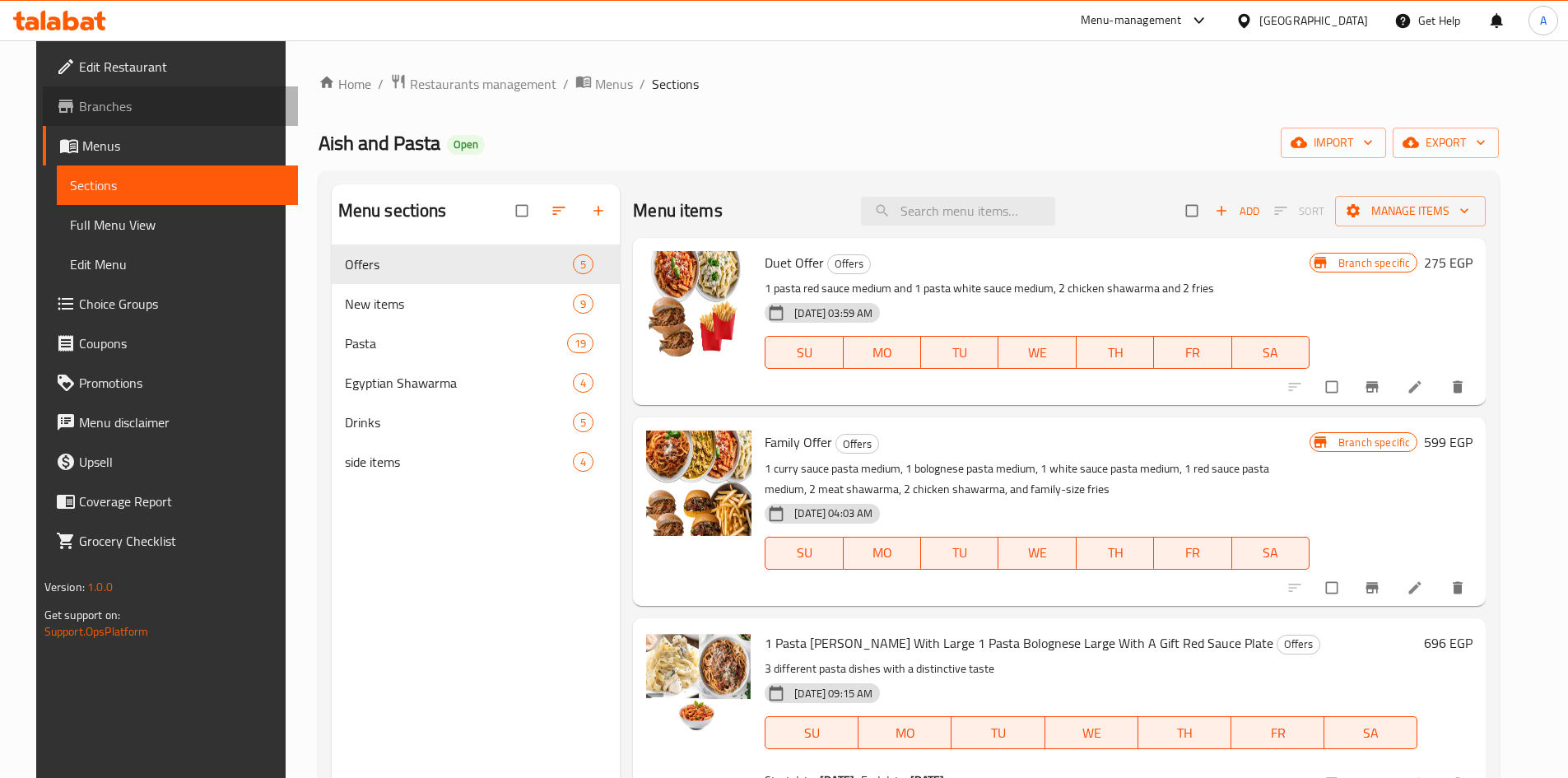
click at [87, 96] on span "Branches" at bounding box center [182, 106] width 205 height 20
